Goal: Find specific page/section: Find specific page/section

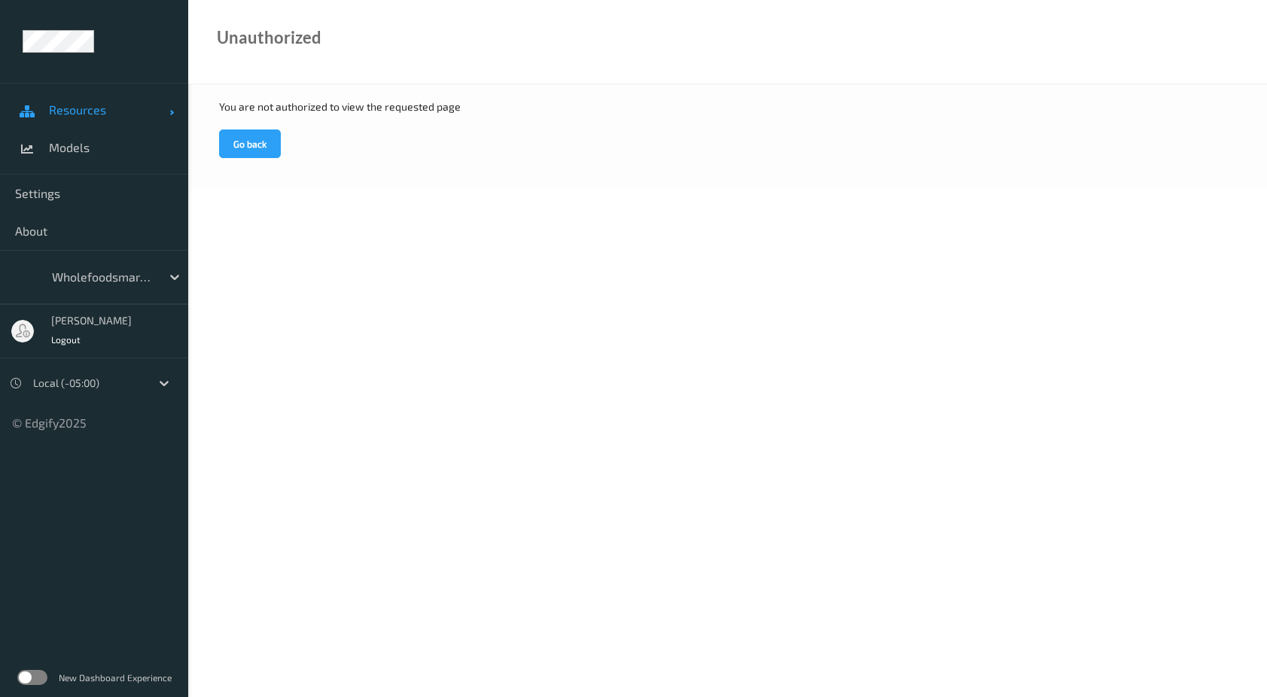
click at [83, 108] on span "Resources" at bounding box center [109, 109] width 120 height 15
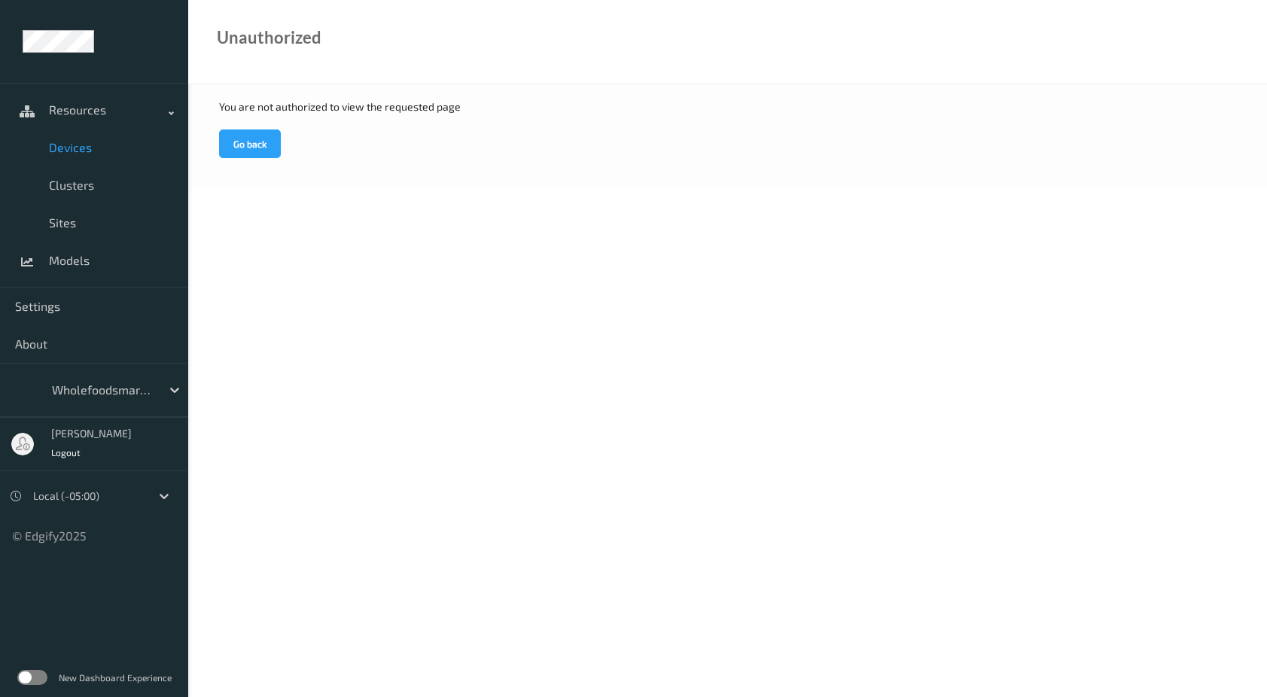
click at [80, 151] on span "Devices" at bounding box center [111, 147] width 124 height 15
